Goal: Task Accomplishment & Management: Use online tool/utility

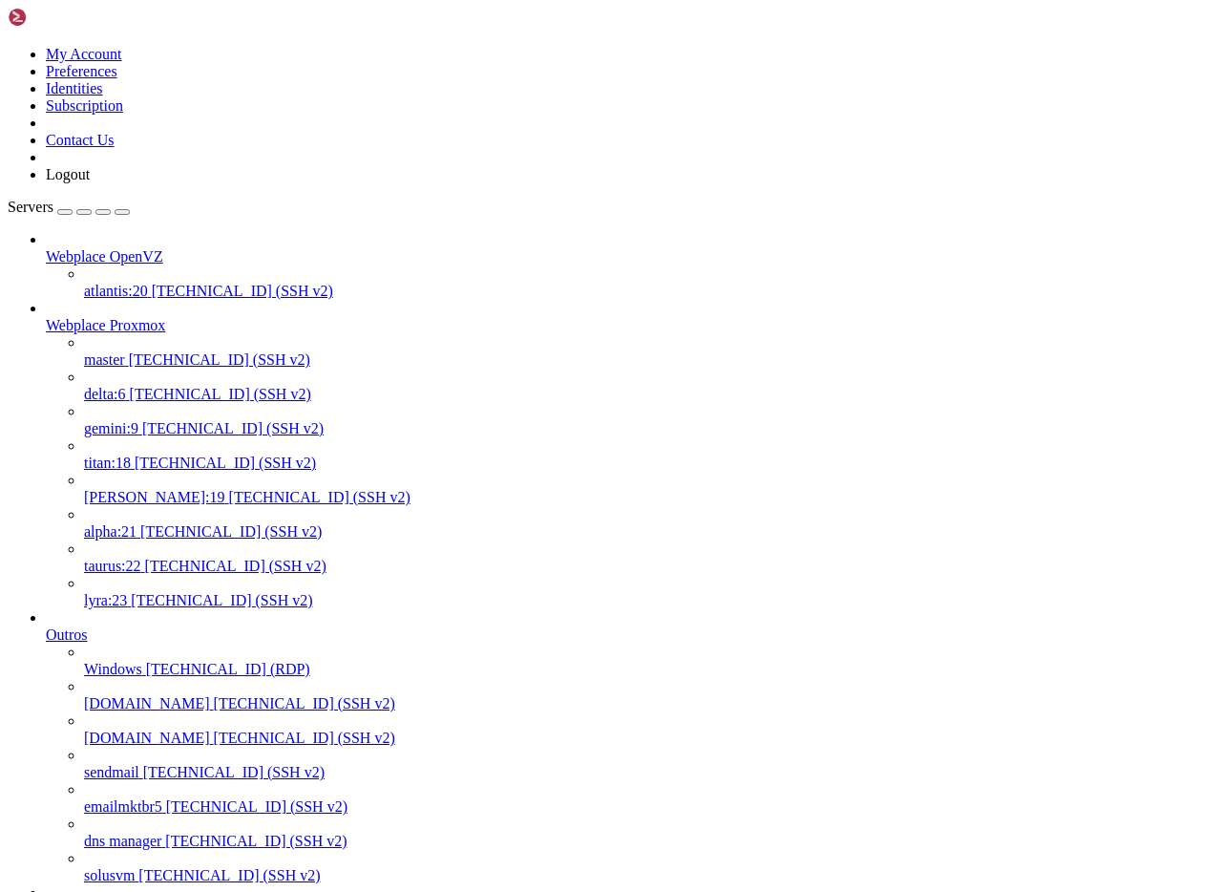
scroll to position [919, 0]
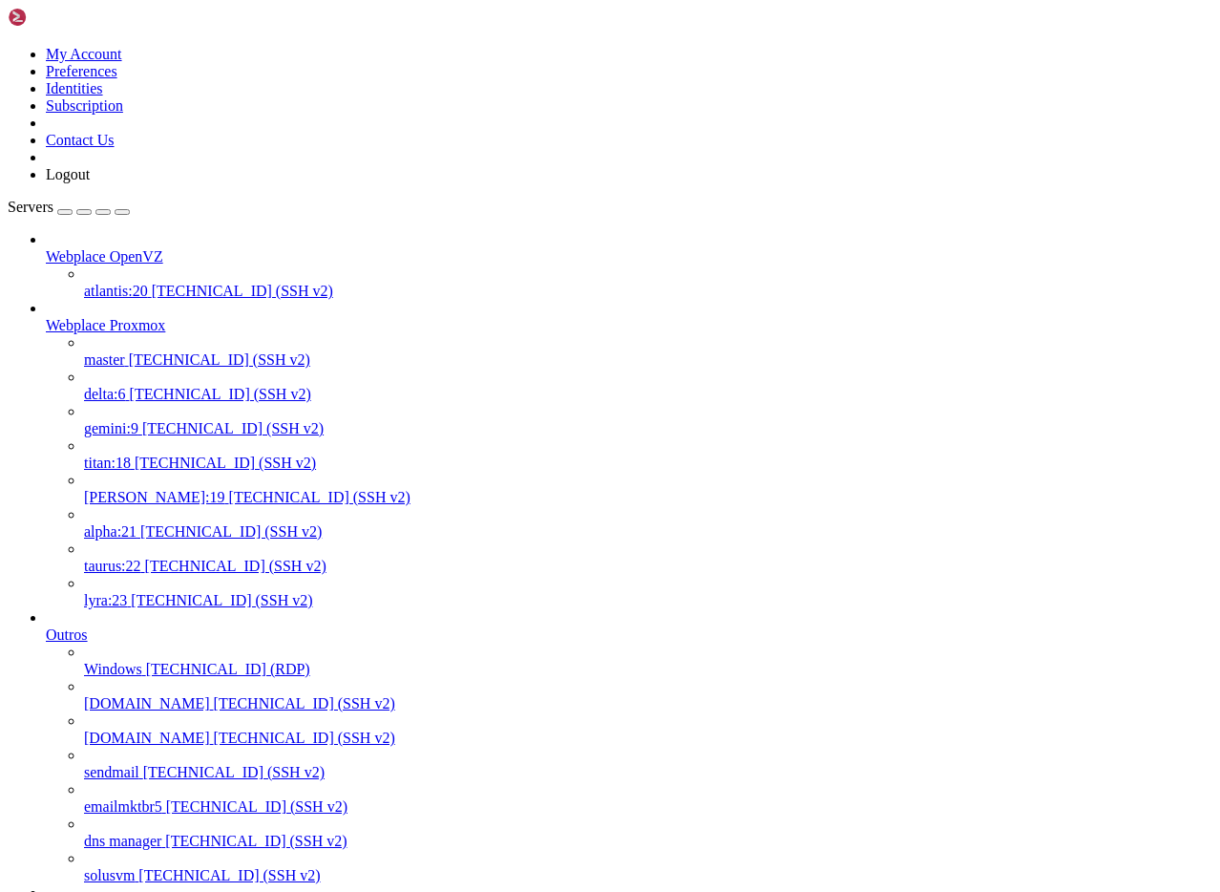
click at [127, 592] on span "lyra:23" at bounding box center [105, 600] width 43 height 16
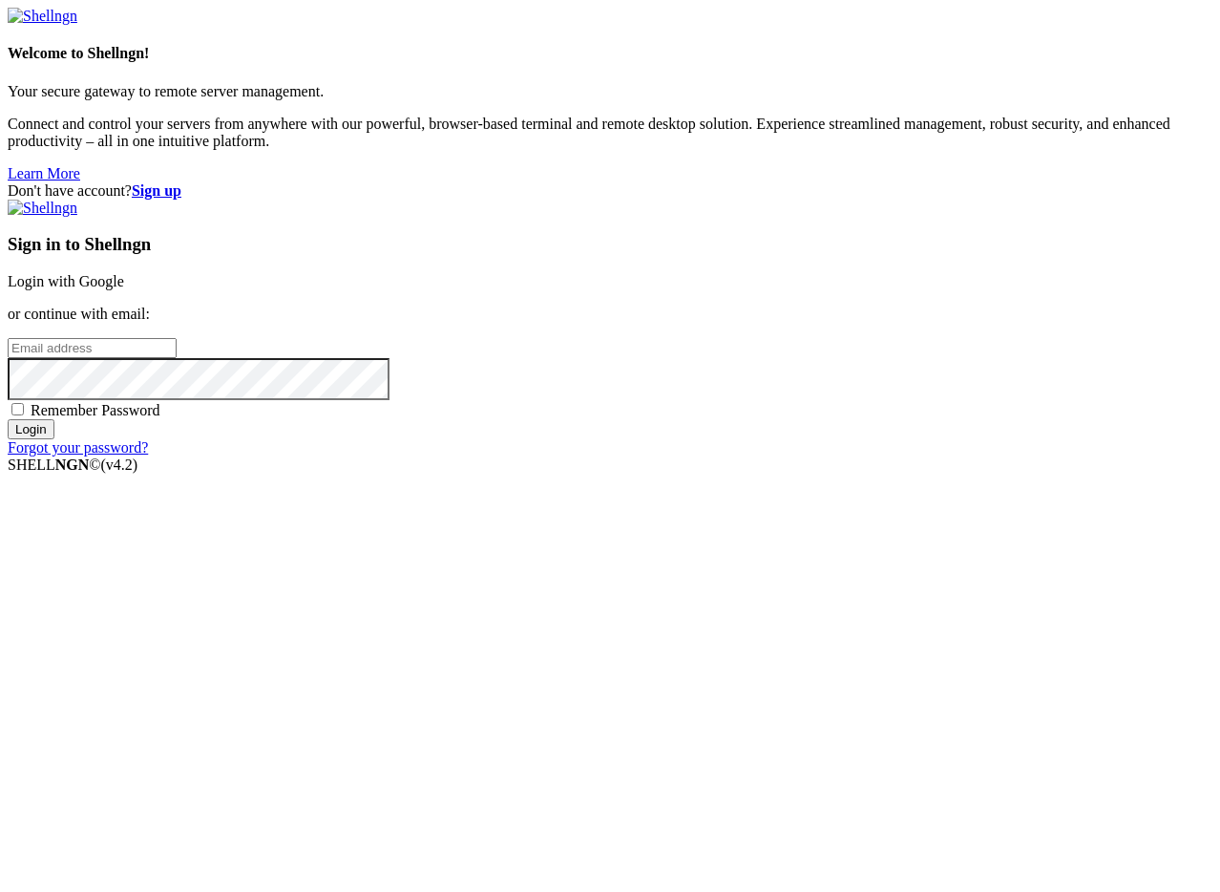
type input "[PERSON_NAME][EMAIL_ADDRESS][DOMAIN_NAME]"
click at [54, 439] on input "Login" at bounding box center [31, 429] width 47 height 20
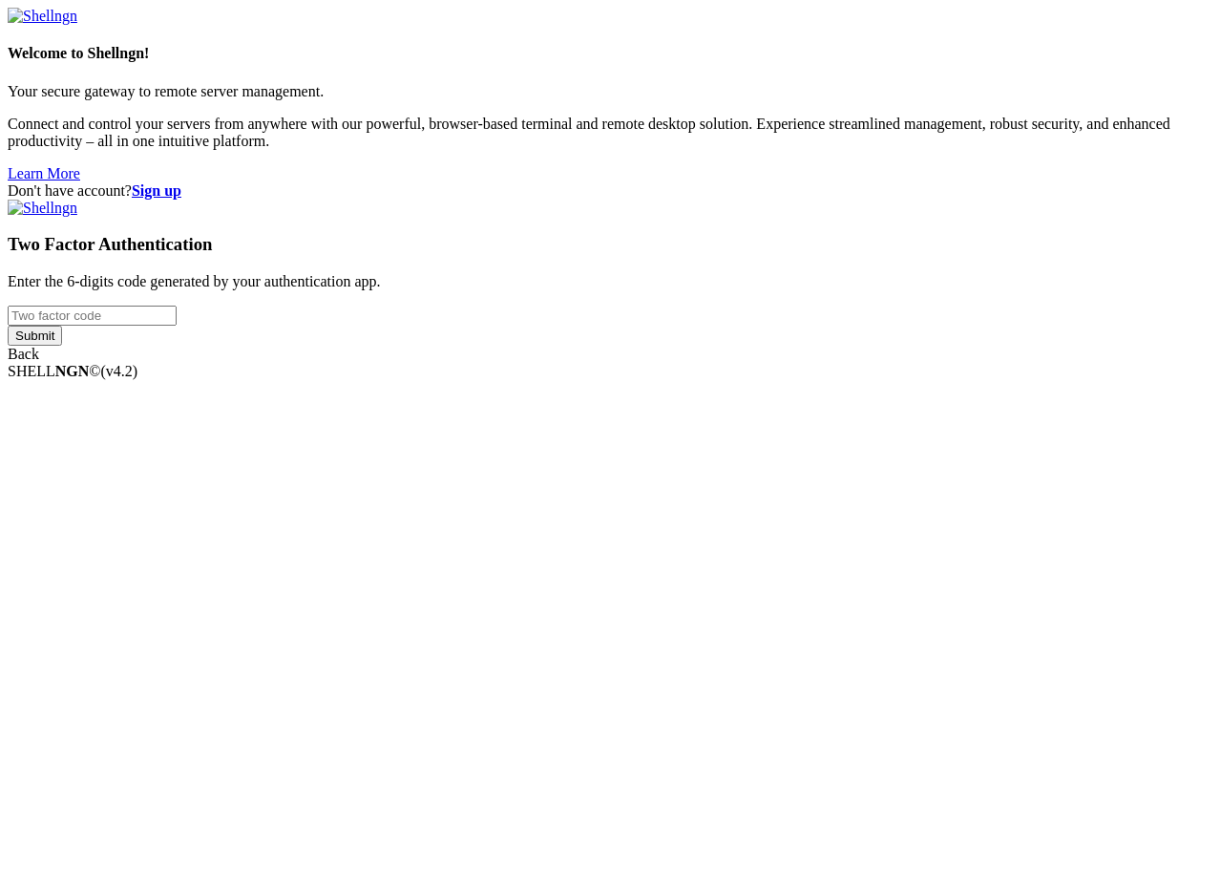
drag, startPoint x: 838, startPoint y: 429, endPoint x: 835, endPoint y: 438, distance: 10.0
click at [837, 363] on div "Two Factor Authentication Enter the 6-digits code generated by your authenticat…" at bounding box center [610, 281] width 1205 height 163
click at [177, 326] on input "number" at bounding box center [92, 315] width 169 height 20
type input "331707"
click at [8, 326] on input "Submit" at bounding box center [35, 336] width 54 height 20
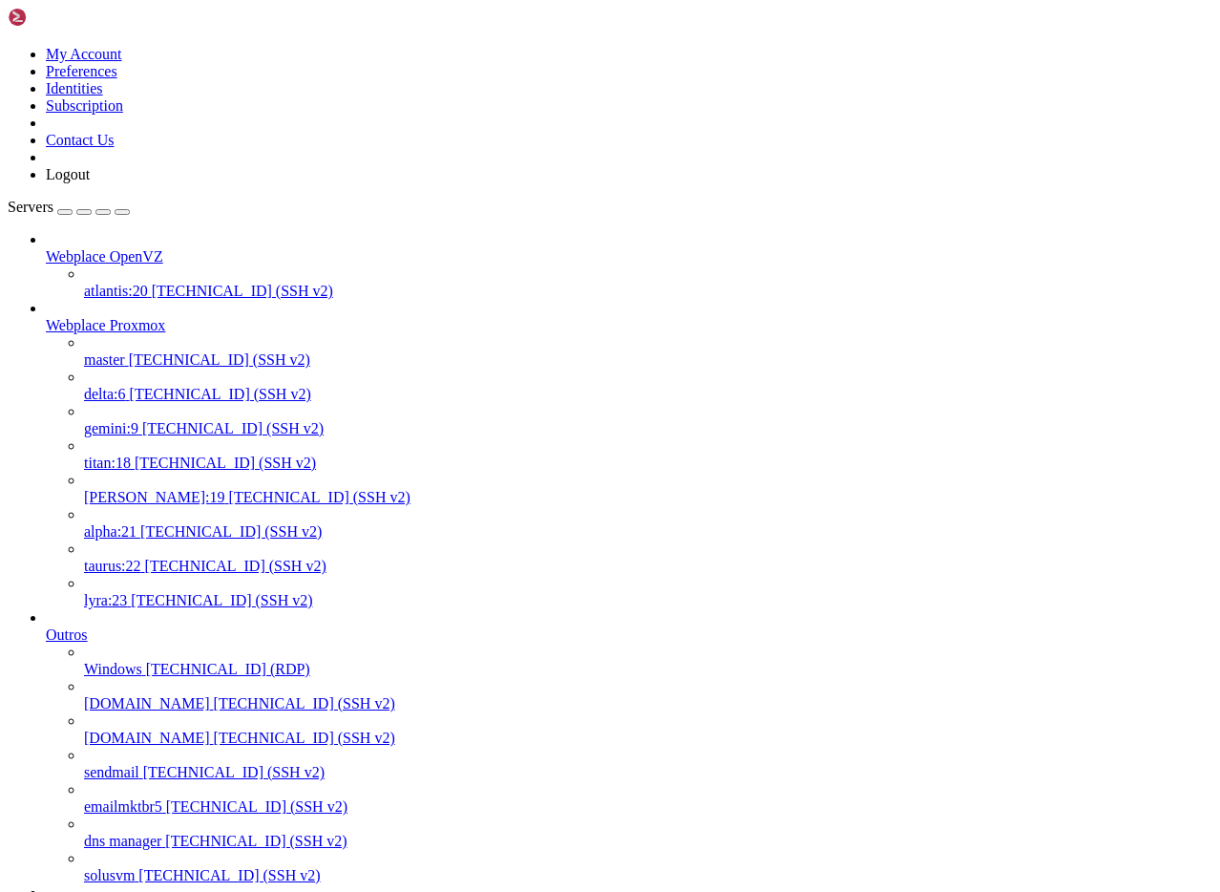
drag, startPoint x: 463, startPoint y: 2963, endPoint x: 273, endPoint y: 2966, distance: 190.0
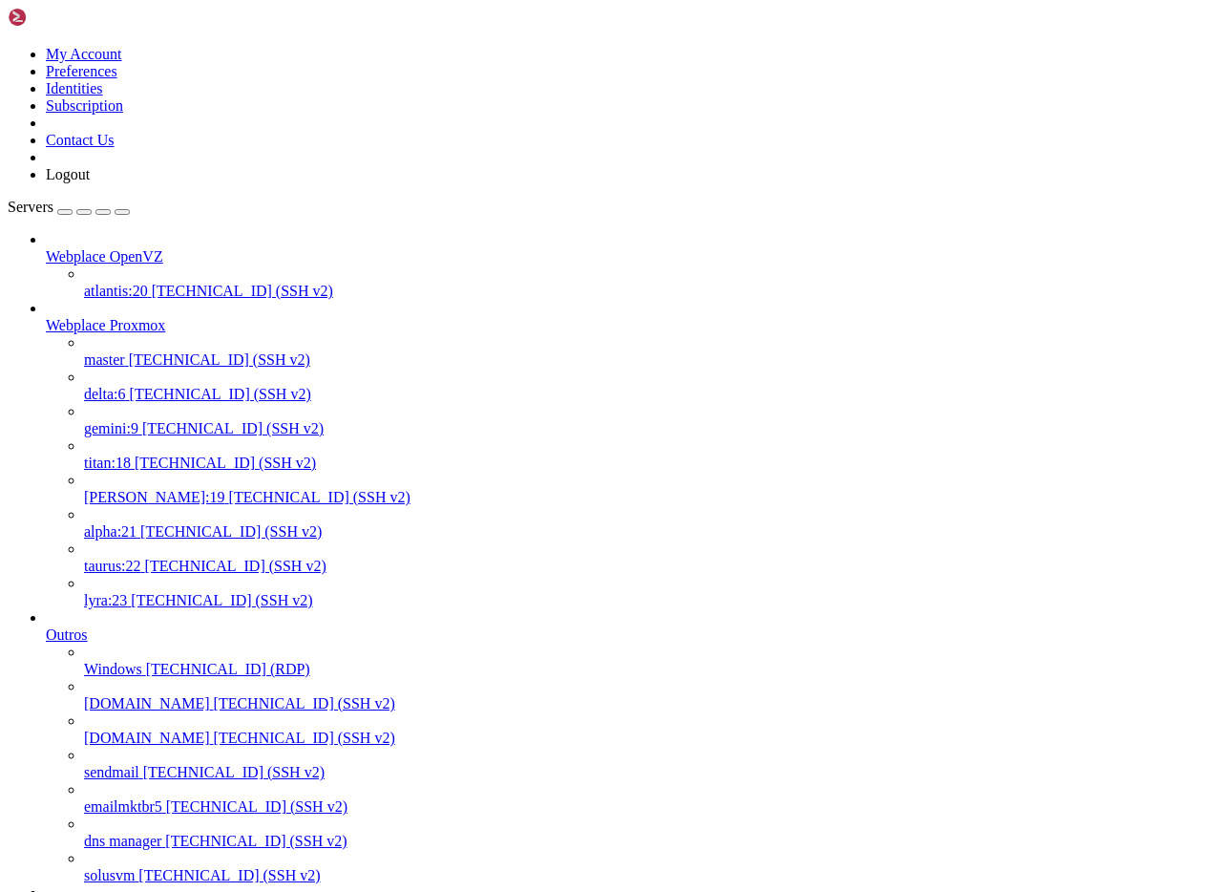
copy x-row "[DOMAIN_NAME]"
drag, startPoint x: 285, startPoint y: 3201, endPoint x: 284, endPoint y: 3171, distance: 29.6
